Goal: Find specific page/section: Find specific page/section

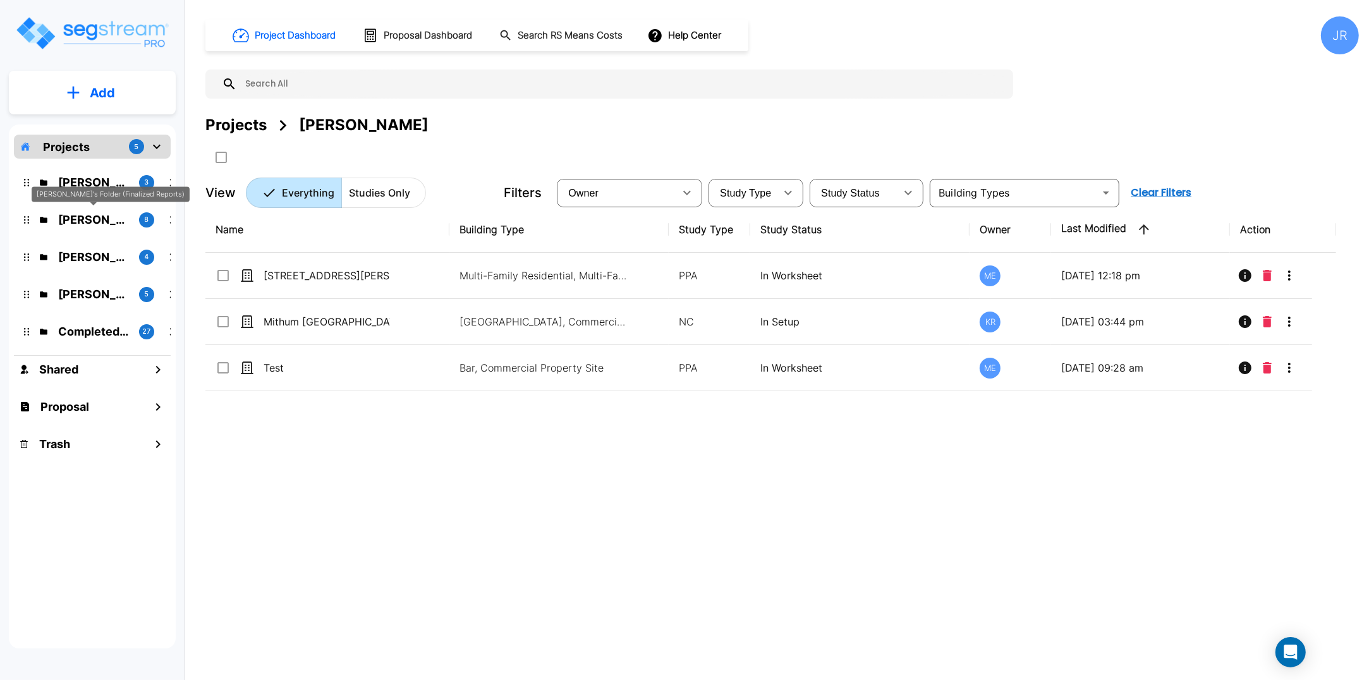
click at [80, 224] on p "[PERSON_NAME]'s Folder (Finalized Reports)" at bounding box center [93, 219] width 71 height 17
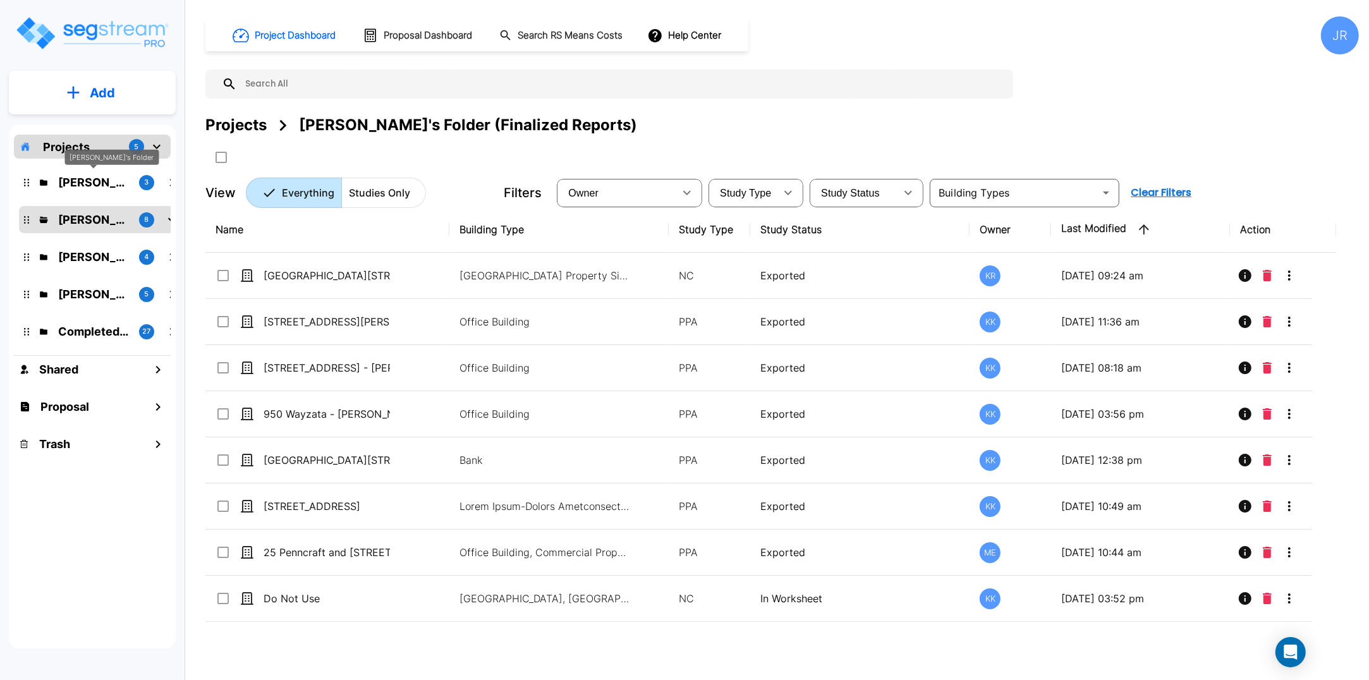
click at [88, 183] on p "[PERSON_NAME]'s Folder" at bounding box center [93, 182] width 71 height 17
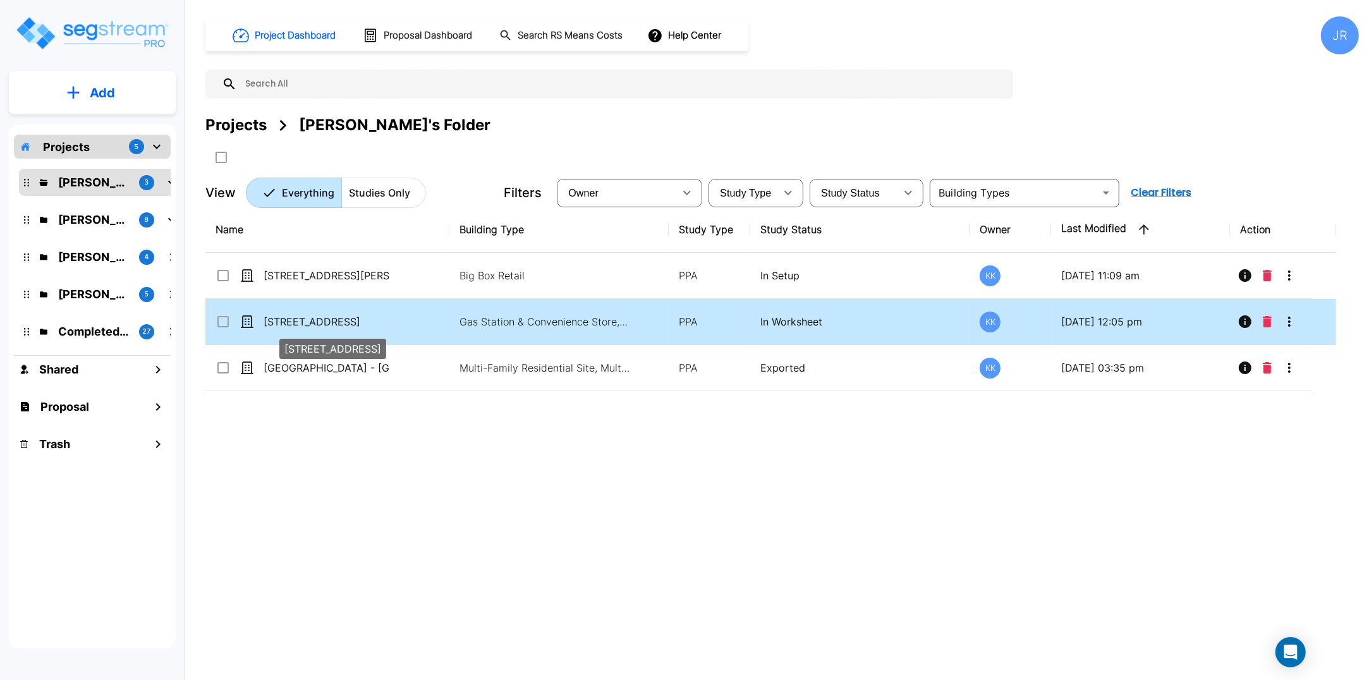
click at [317, 321] on p "[STREET_ADDRESS]" at bounding box center [327, 321] width 126 height 15
checkbox input "true"
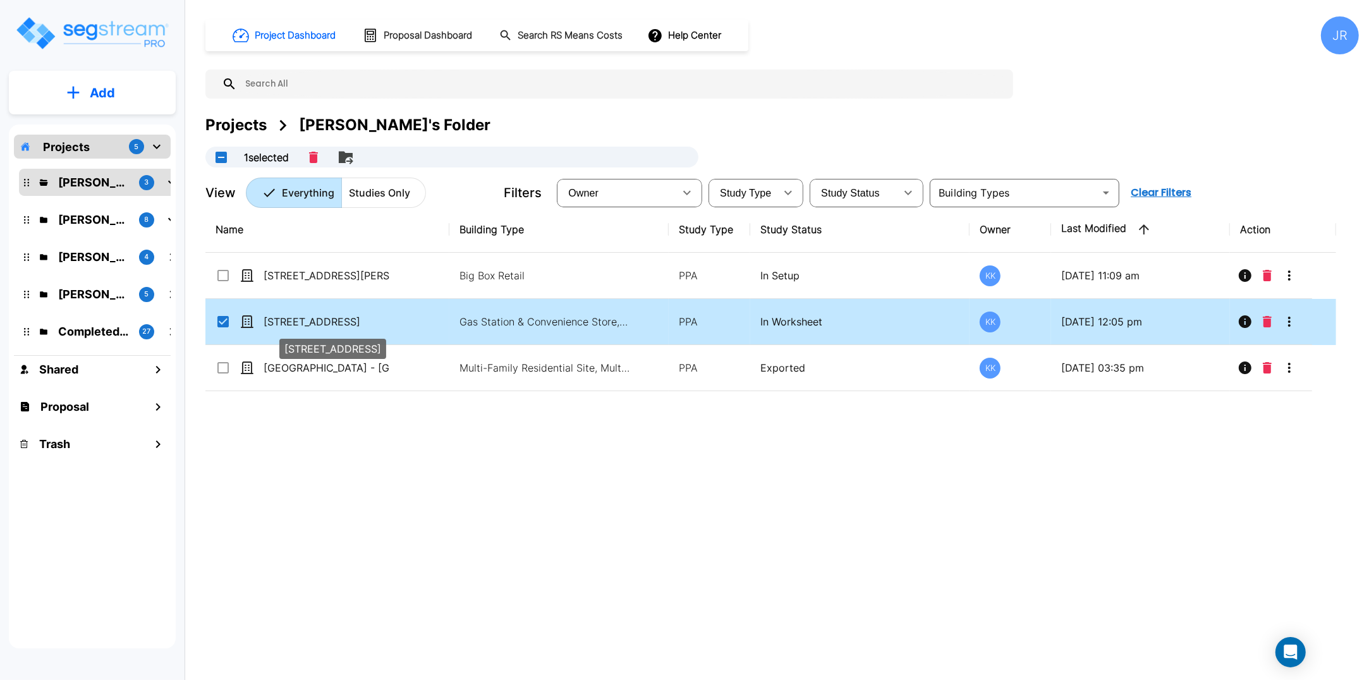
click at [317, 321] on p "[STREET_ADDRESS]" at bounding box center [327, 321] width 126 height 15
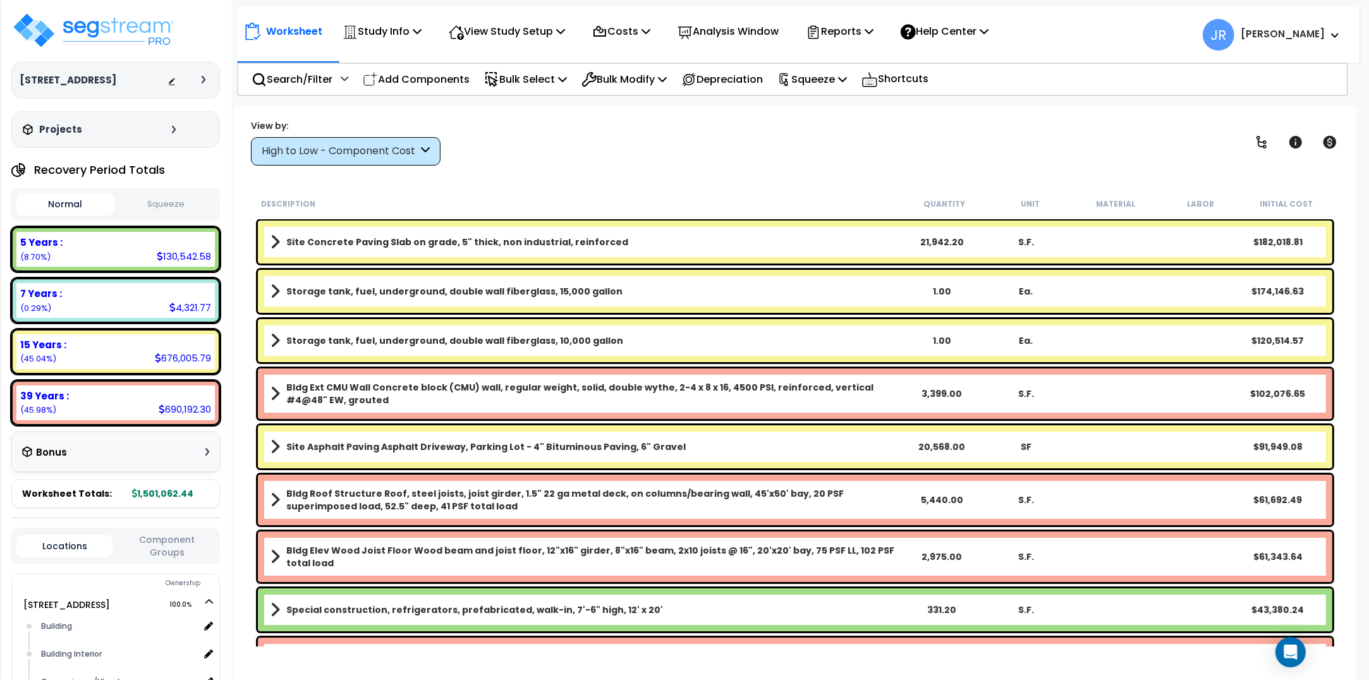
click at [430, 147] on div "High to Low - Component Cost" at bounding box center [346, 151] width 190 height 28
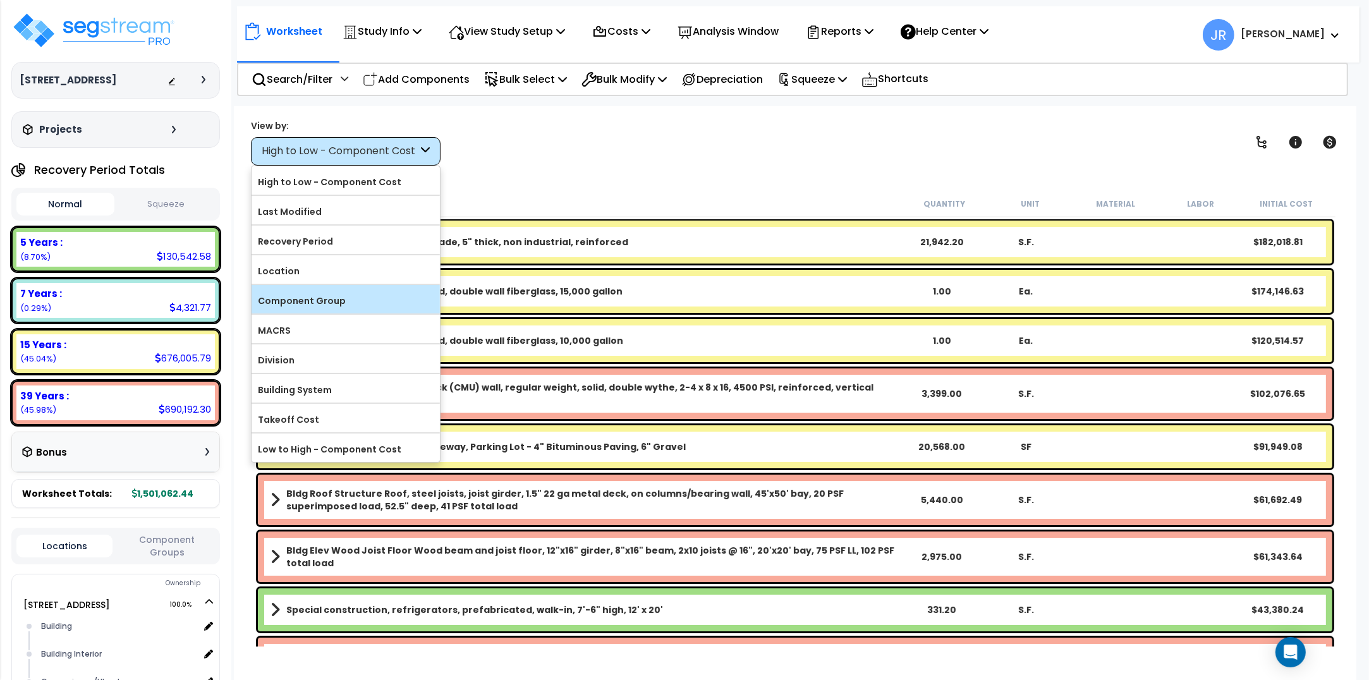
click at [323, 301] on label "Component Group" at bounding box center [346, 300] width 188 height 19
click at [0, 0] on input "Component Group" at bounding box center [0, 0] width 0 height 0
